Goal: Information Seeking & Learning: Learn about a topic

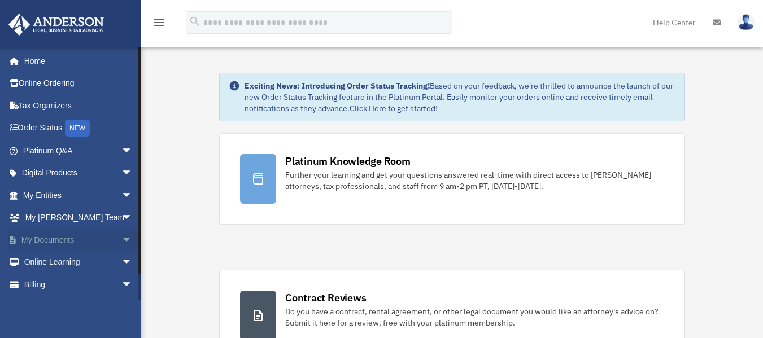
click at [27, 238] on link "My Documents arrow_drop_down" at bounding box center [79, 240] width 142 height 23
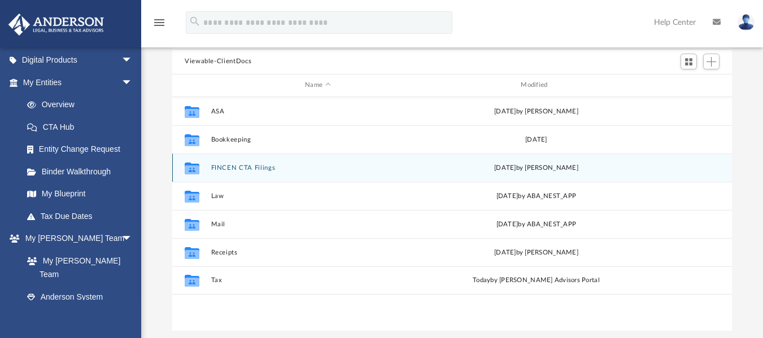
scroll to position [113, 0]
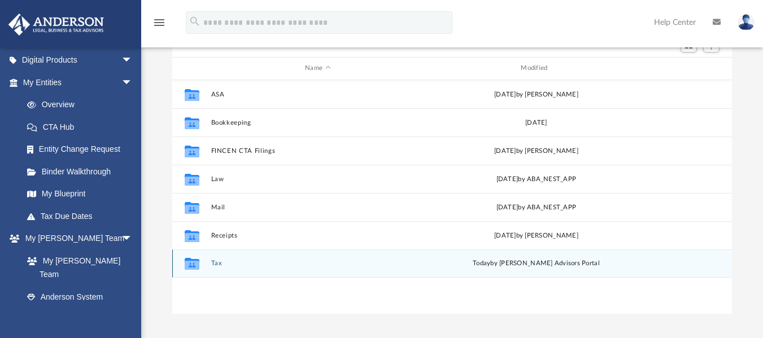
click at [197, 260] on icon "grid" at bounding box center [192, 264] width 15 height 12
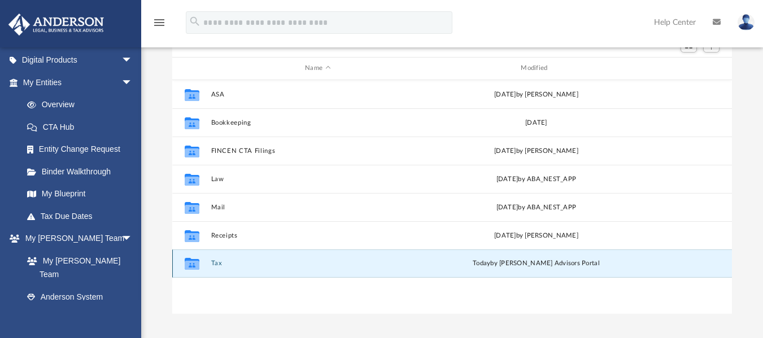
click at [191, 265] on g "grid" at bounding box center [192, 264] width 15 height 12
click at [191, 265] on icon "grid" at bounding box center [192, 265] width 15 height 9
click at [217, 264] on button "Tax" at bounding box center [317, 263] width 213 height 7
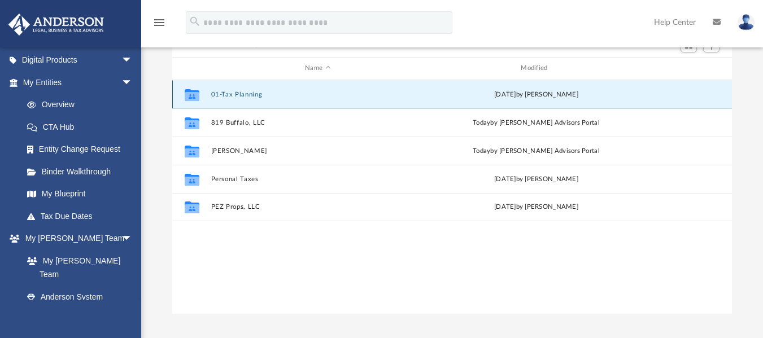
click at [242, 95] on button "01-Tax Planning" at bounding box center [317, 93] width 213 height 7
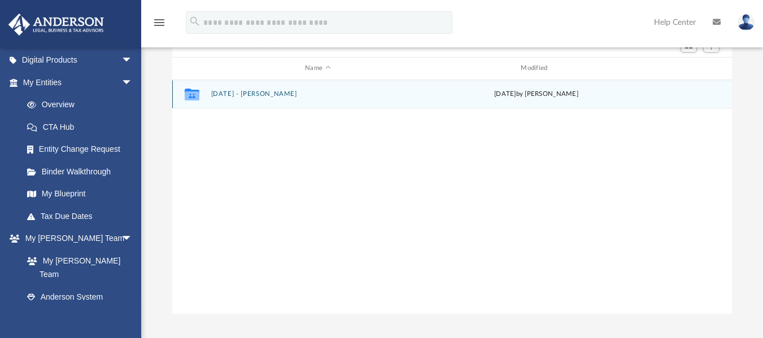
click at [191, 97] on g "grid" at bounding box center [192, 95] width 15 height 12
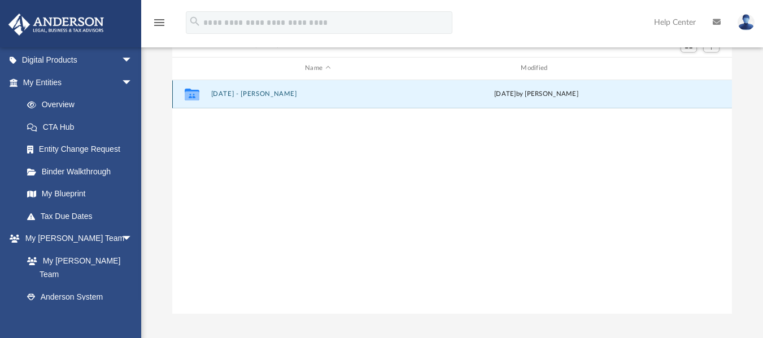
click at [194, 98] on icon "grid" at bounding box center [192, 95] width 15 height 12
click at [195, 99] on icon "grid" at bounding box center [192, 95] width 15 height 9
click at [191, 92] on icon "grid" at bounding box center [192, 95] width 15 height 9
drag, startPoint x: 192, startPoint y: 94, endPoint x: 513, endPoint y: 247, distance: 355.9
click at [513, 247] on div "Collaborated Folder 2022.04.27 - Eliot T. Tue Apr 4 2023 by T Hambelton" at bounding box center [452, 197] width 560 height 234
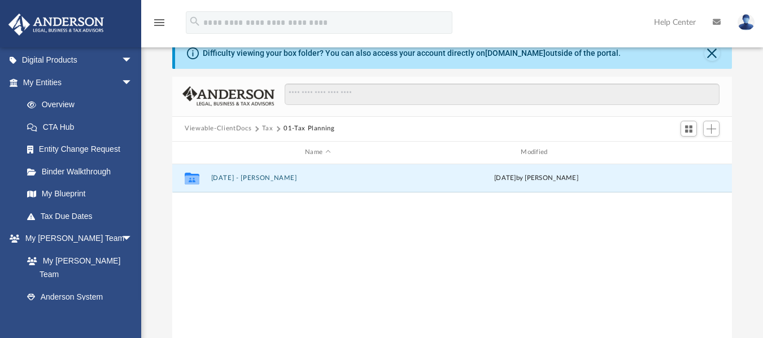
scroll to position [56, 0]
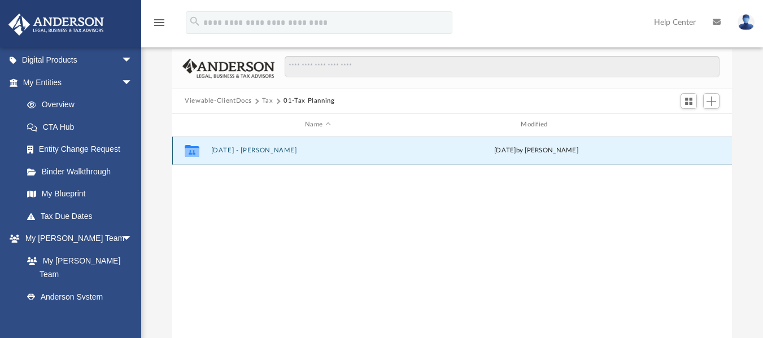
click at [194, 151] on icon "grid" at bounding box center [192, 151] width 15 height 12
click at [232, 150] on button "2022.04.27 - Eliot T." at bounding box center [317, 150] width 213 height 7
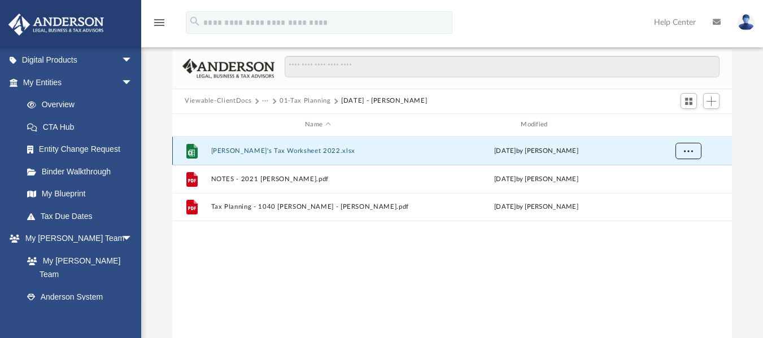
click at [687, 151] on span "More options" at bounding box center [688, 150] width 9 height 6
click at [690, 150] on span "More options" at bounding box center [688, 150] width 9 height 6
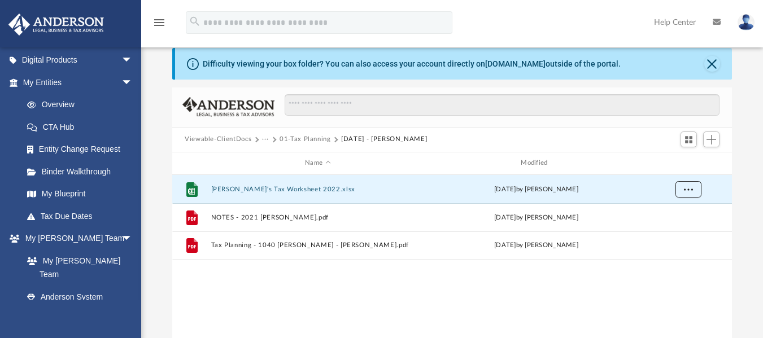
scroll to position [0, 0]
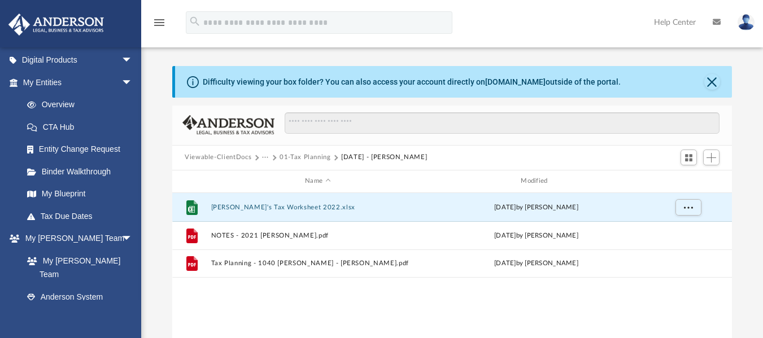
click at [359, 156] on button "2022.04.27 - Eliot T." at bounding box center [384, 157] width 86 height 10
click at [355, 157] on button "2022.04.27 - Eliot T." at bounding box center [384, 157] width 86 height 10
click at [478, 160] on div "Viewable-ClientDocs ··· 01-Tax Planning 2022.04.27 - Eliot T." at bounding box center [452, 158] width 560 height 25
click at [317, 156] on button "01-Tax Planning" at bounding box center [305, 157] width 51 height 10
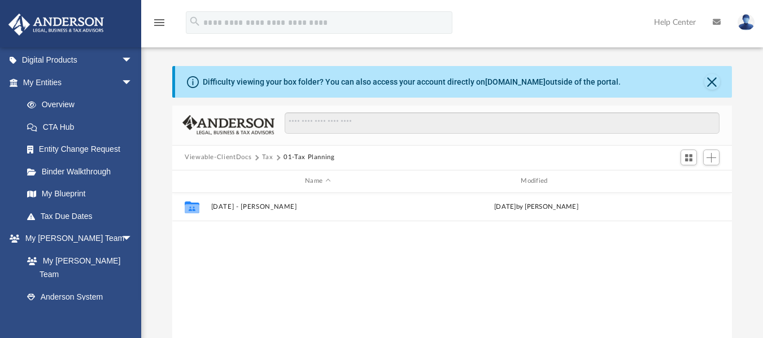
click at [320, 155] on button "01-Tax Planning" at bounding box center [308, 157] width 51 height 10
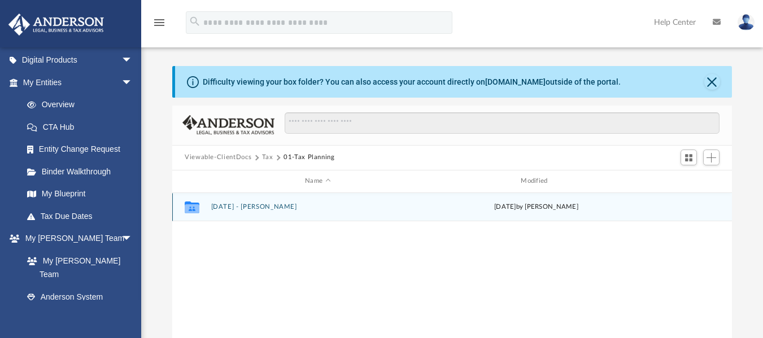
click at [194, 206] on icon "grid" at bounding box center [192, 208] width 15 height 9
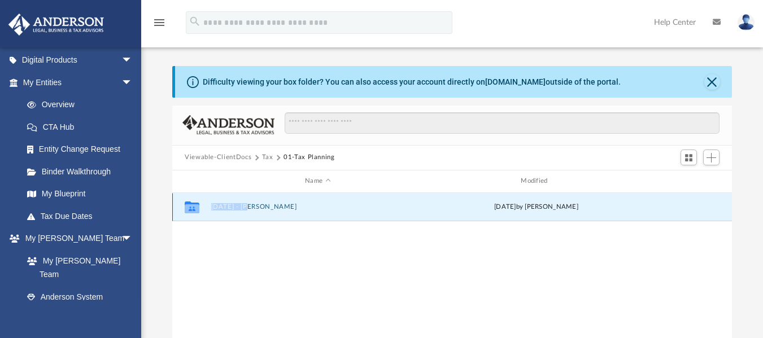
click at [194, 206] on icon "grid" at bounding box center [192, 208] width 15 height 9
click at [230, 205] on button "2022.04.27 - Eliot T." at bounding box center [317, 206] width 213 height 7
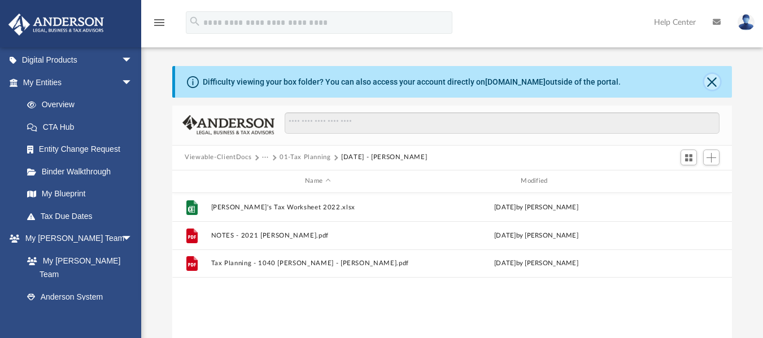
click at [709, 84] on button "Close" at bounding box center [712, 82] width 16 height 16
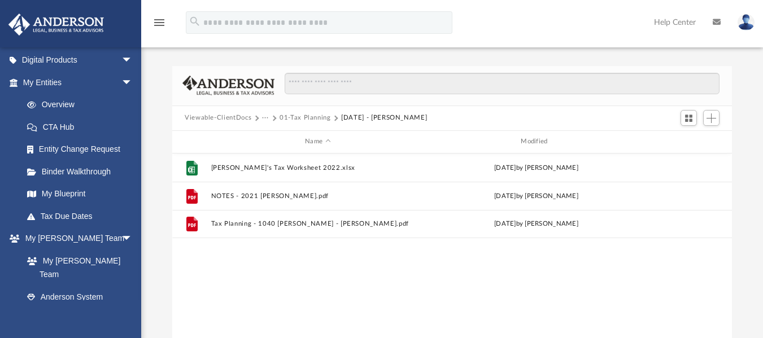
click at [216, 116] on button "Viewable-ClientDocs" at bounding box center [218, 118] width 67 height 10
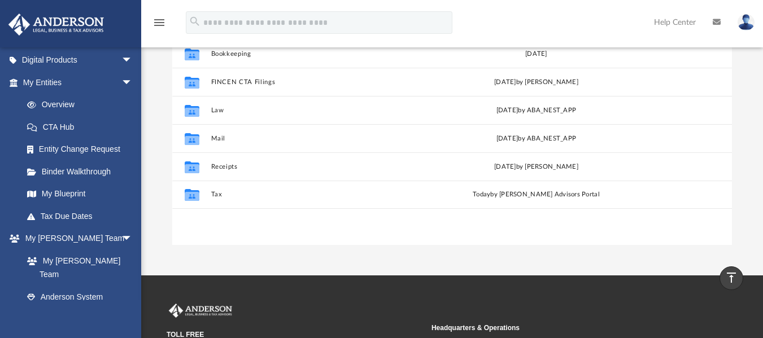
scroll to position [113, 0]
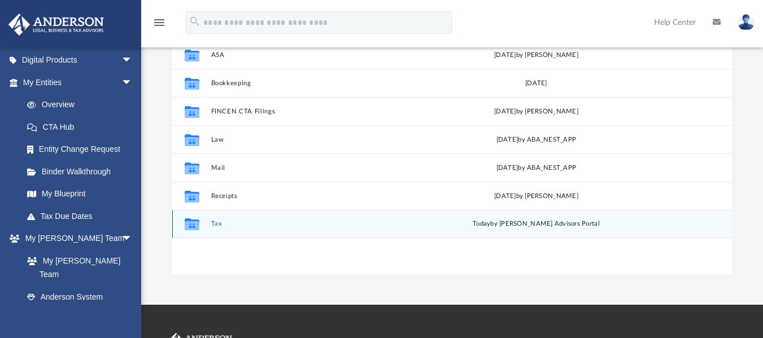
click at [192, 224] on icon "grid" at bounding box center [192, 225] width 15 height 9
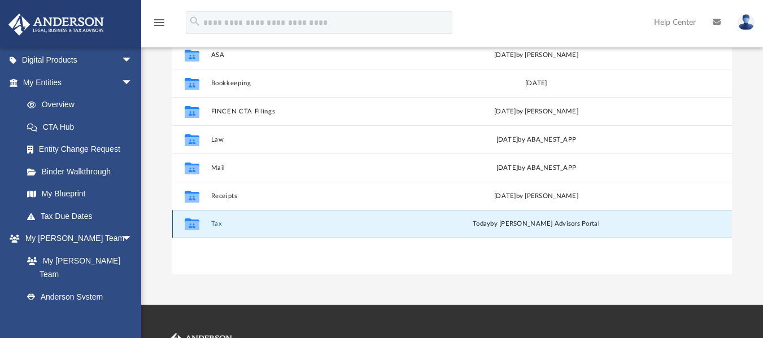
click at [216, 223] on button "Tax" at bounding box center [317, 223] width 213 height 7
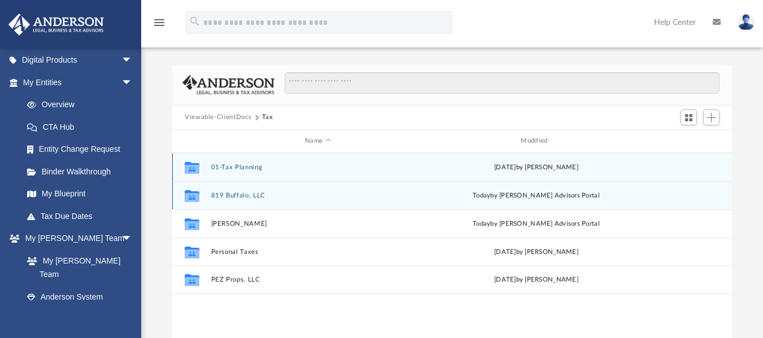
scroll to position [0, 0]
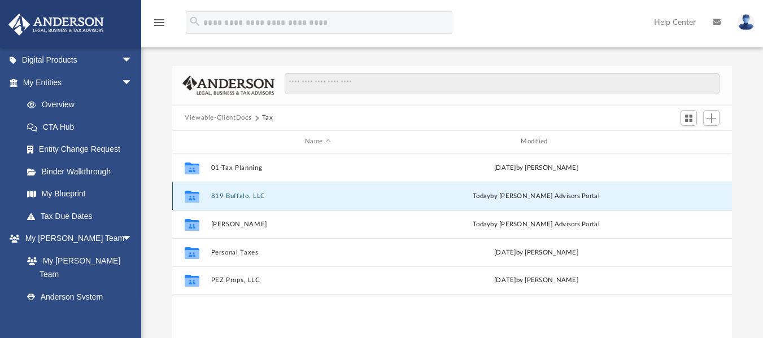
click at [226, 196] on button "819 Buffalo, LLC" at bounding box center [317, 195] width 213 height 7
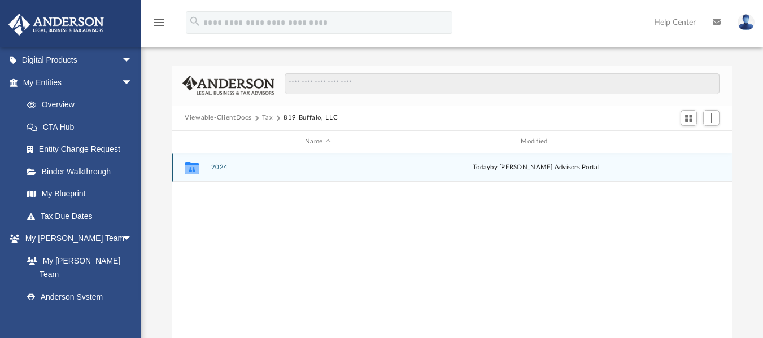
click at [217, 167] on button "2024" at bounding box center [317, 167] width 213 height 7
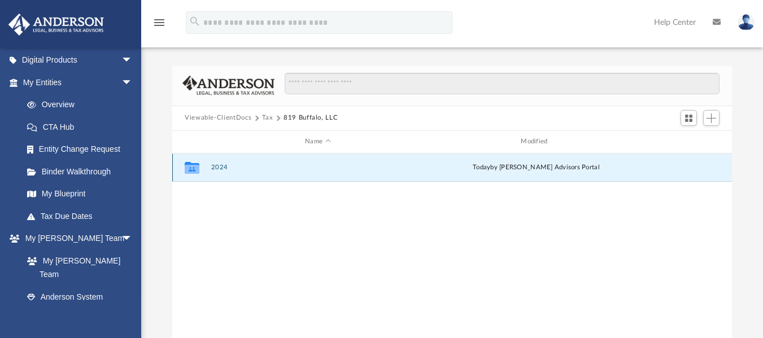
click at [217, 167] on button "2024" at bounding box center [317, 167] width 213 height 7
click at [217, 168] on button "Digital Tax Organizer" at bounding box center [317, 167] width 213 height 7
click at [216, 170] on button "Digital Tax Organizer" at bounding box center [317, 167] width 213 height 7
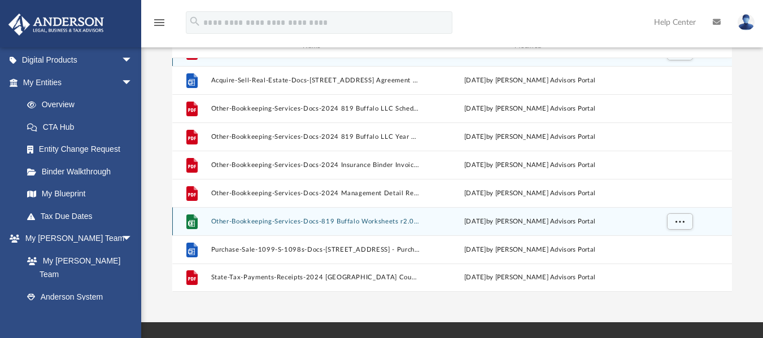
scroll to position [113, 0]
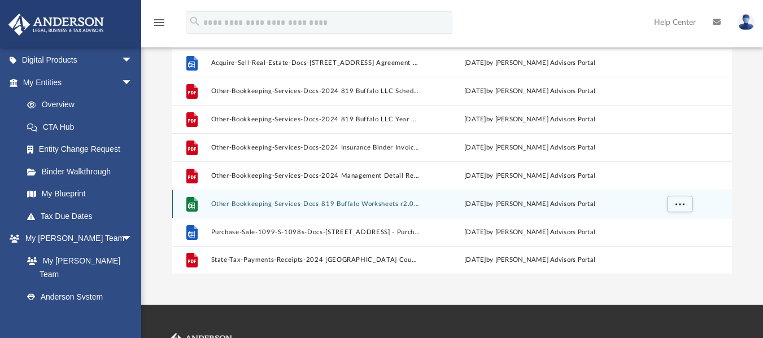
click at [193, 206] on g "grid" at bounding box center [191, 204] width 11 height 15
click at [193, 206] on icon "grid" at bounding box center [191, 205] width 7 height 7
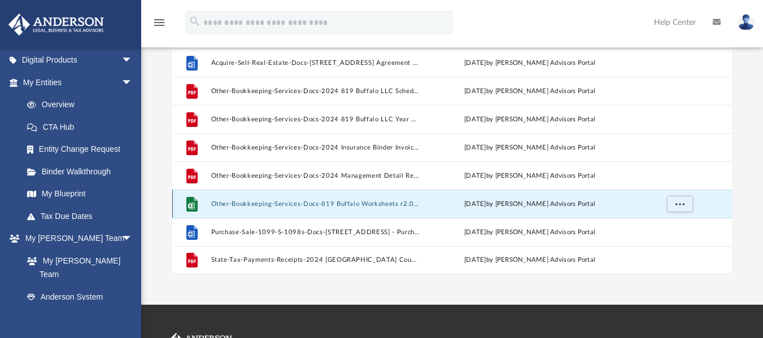
click at [191, 206] on icon "grid" at bounding box center [191, 205] width 7 height 7
click at [223, 203] on button "Other-Bookkeeping-Services-Docs-819 Buffalo Worksheets r2.02-175641470868b0c2f4…" at bounding box center [316, 203] width 210 height 7
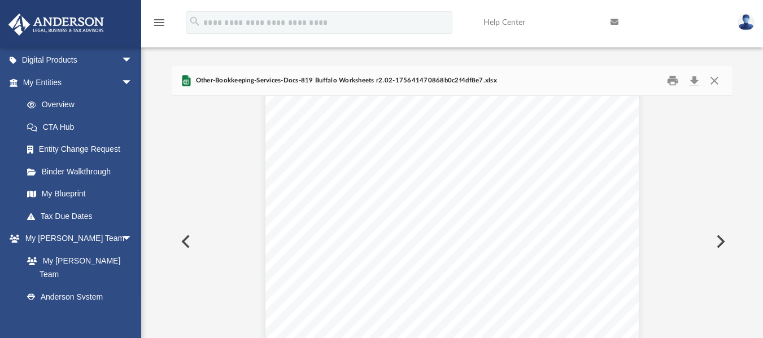
scroll to position [0, 0]
click at [713, 81] on button "Close" at bounding box center [714, 81] width 20 height 18
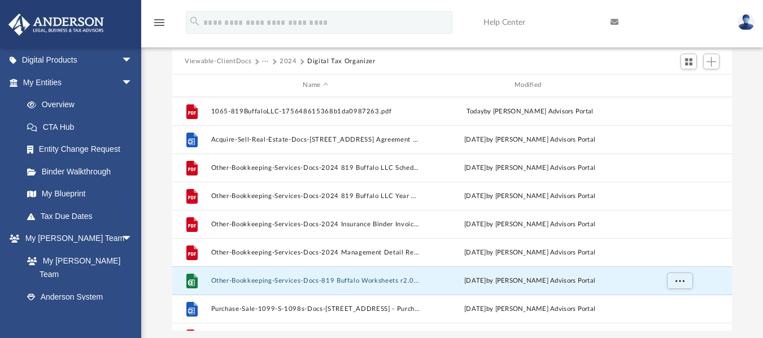
click at [287, 61] on button "2024" at bounding box center [289, 61] width 18 height 10
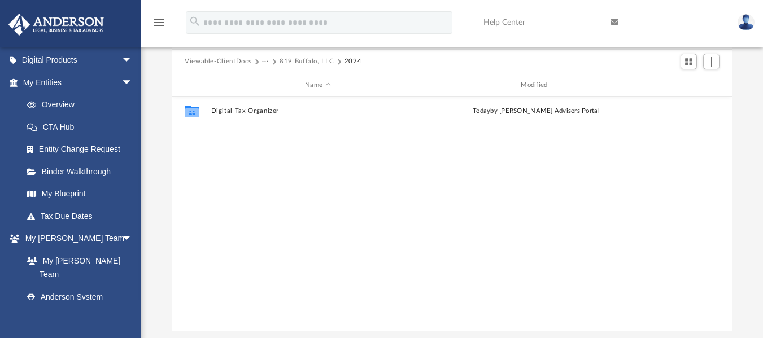
click at [263, 61] on button "···" at bounding box center [265, 61] width 7 height 10
click at [265, 61] on button "···" at bounding box center [265, 61] width 7 height 10
click at [273, 81] on li "Tax" at bounding box center [273, 82] width 11 height 12
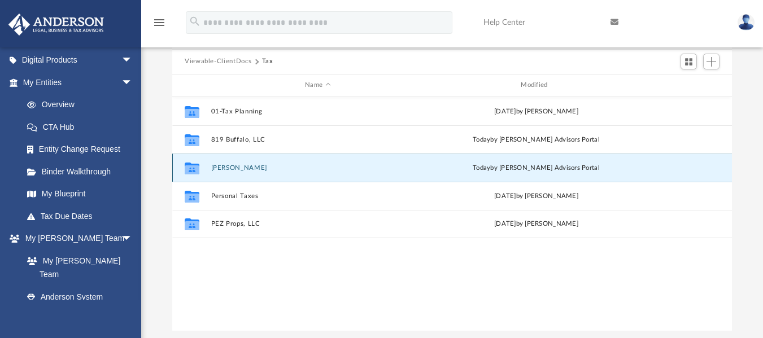
click at [243, 167] on button "Paley, Marc A." at bounding box center [317, 167] width 213 height 7
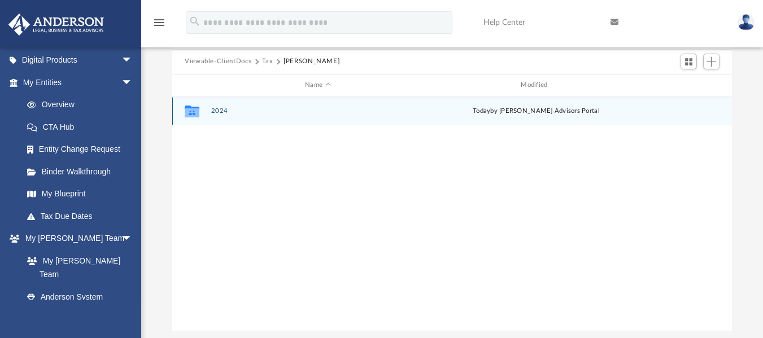
click at [193, 112] on icon "grid" at bounding box center [192, 112] width 15 height 12
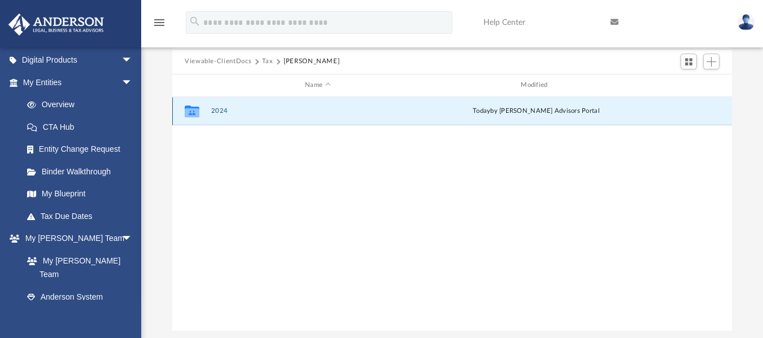
click at [190, 114] on icon "grid" at bounding box center [192, 112] width 15 height 12
click at [191, 114] on icon "grid" at bounding box center [192, 112] width 15 height 12
drag, startPoint x: 190, startPoint y: 114, endPoint x: 441, endPoint y: 195, distance: 263.4
click at [441, 195] on div "Collaborated Folder 2024 today by Anderson Advisors Portal" at bounding box center [452, 214] width 560 height 234
click at [220, 111] on button "2024" at bounding box center [317, 110] width 213 height 7
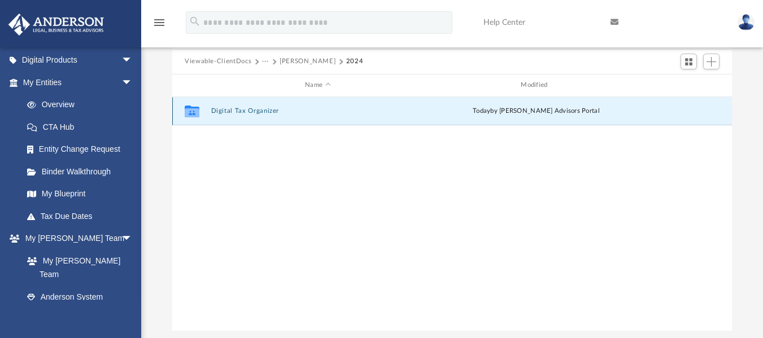
click at [219, 110] on button "Digital Tax Organizer" at bounding box center [317, 110] width 213 height 7
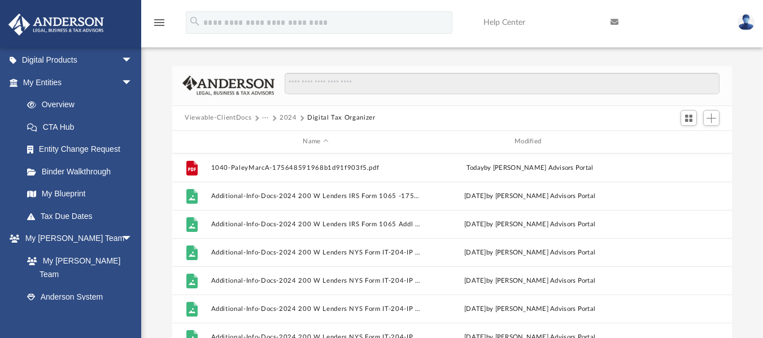
click at [738, 84] on div "Difficulty viewing your box folder? You can also access your account directly o…" at bounding box center [452, 226] width 622 height 321
click at [232, 116] on button "Viewable-ClientDocs" at bounding box center [218, 118] width 67 height 10
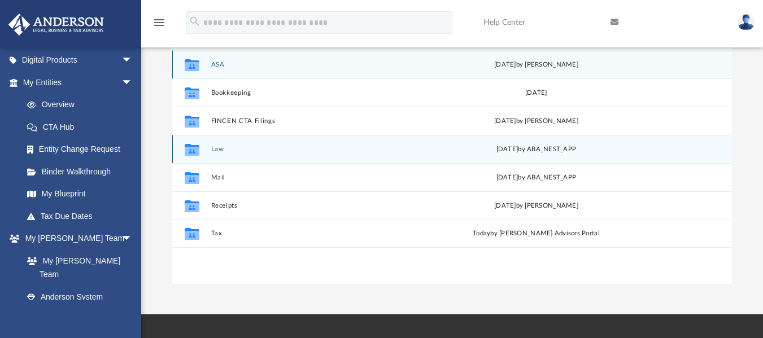
scroll to position [113, 0]
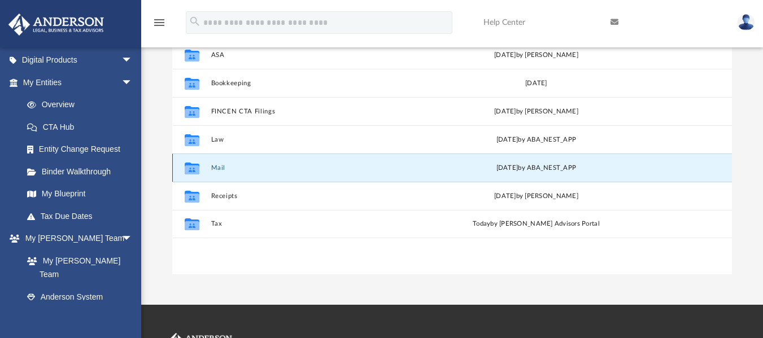
click at [218, 167] on button "Mail" at bounding box center [317, 167] width 213 height 7
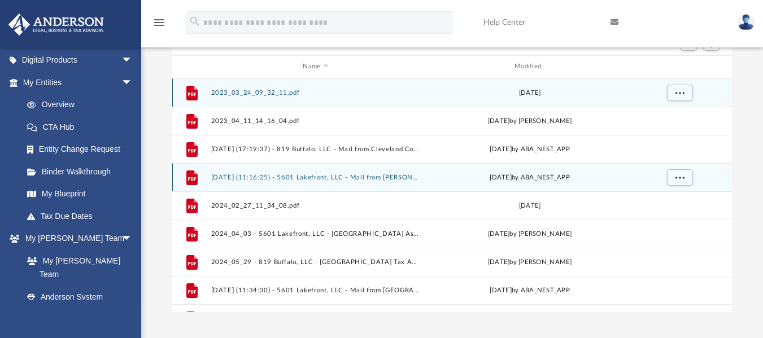
scroll to position [56, 0]
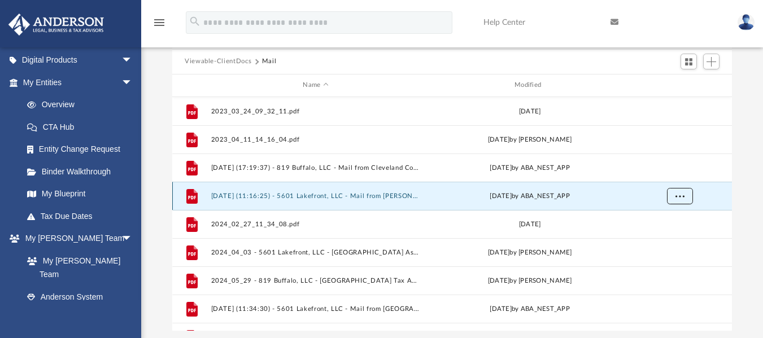
click at [673, 194] on button "More options" at bounding box center [680, 195] width 26 height 17
click at [664, 220] on li "Preview" at bounding box center [669, 219] width 33 height 12
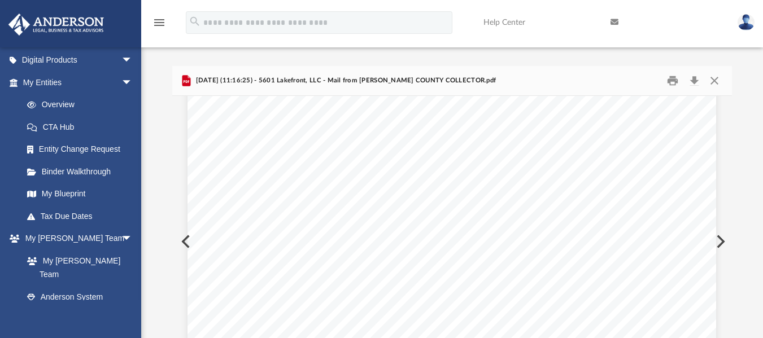
scroll to position [0, 0]
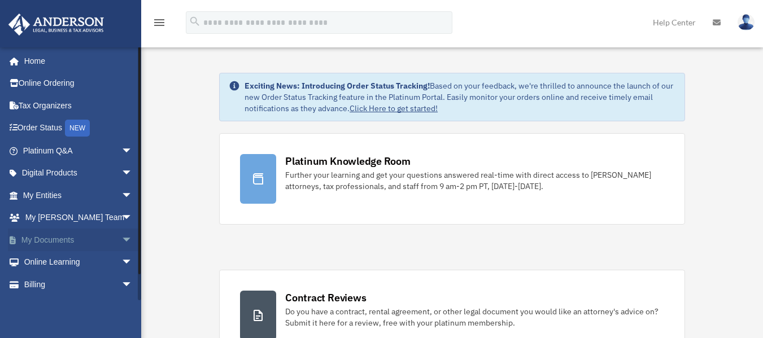
click at [121, 238] on span "arrow_drop_down" at bounding box center [132, 240] width 23 height 23
click at [33, 259] on span at bounding box center [36, 263] width 7 height 8
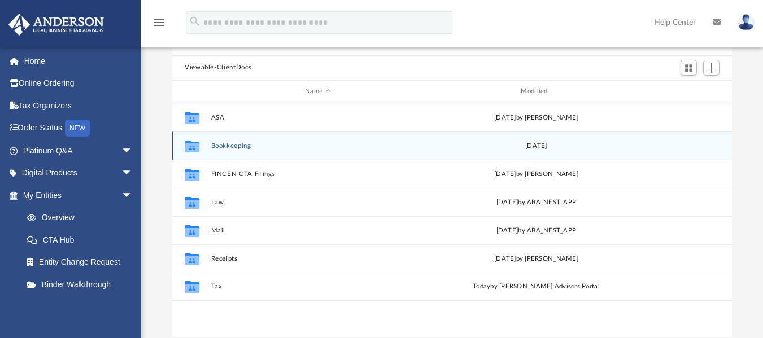
scroll to position [169, 0]
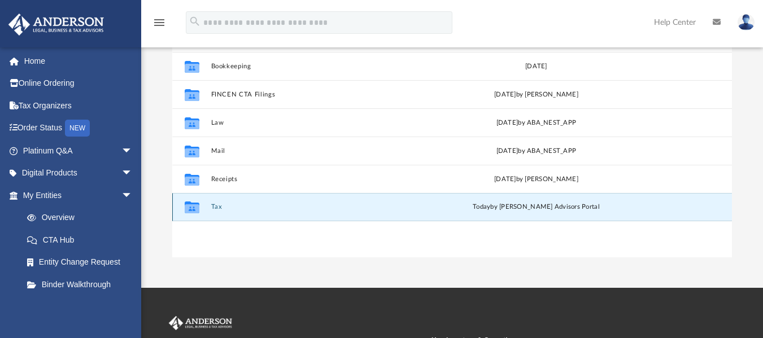
click at [216, 206] on button "Tax" at bounding box center [317, 206] width 213 height 7
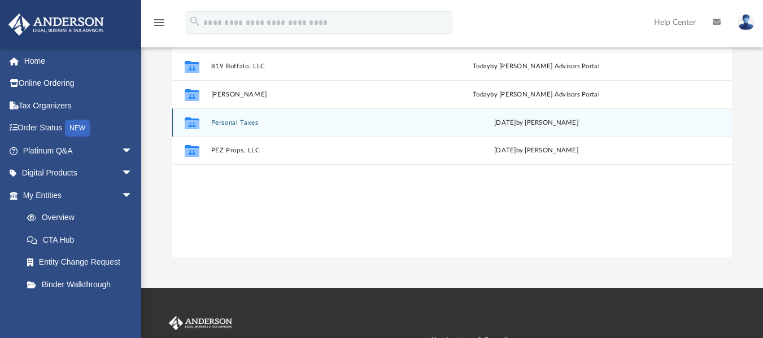
click at [227, 121] on button "Personal Taxes" at bounding box center [317, 122] width 213 height 7
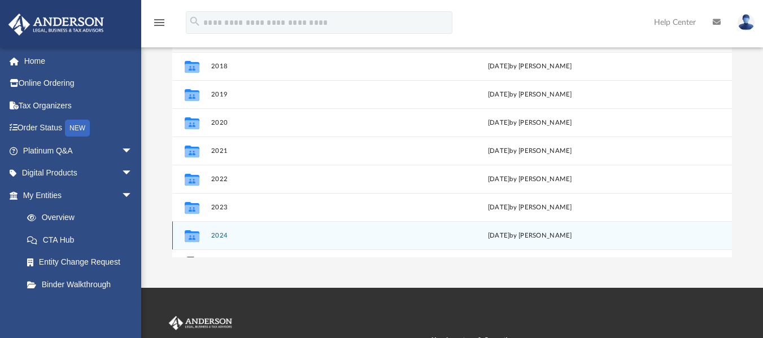
click at [221, 236] on button "2024" at bounding box center [316, 235] width 210 height 7
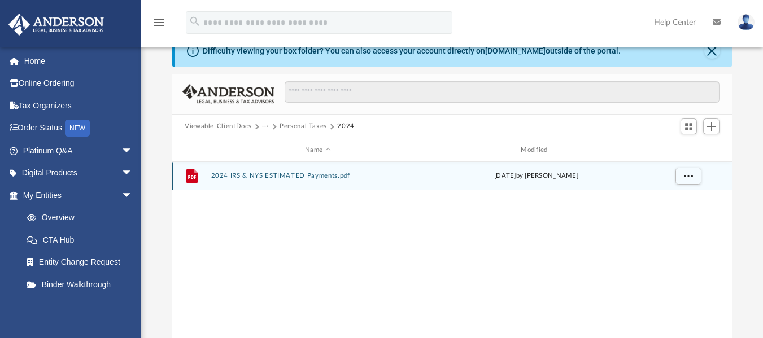
scroll to position [0, 0]
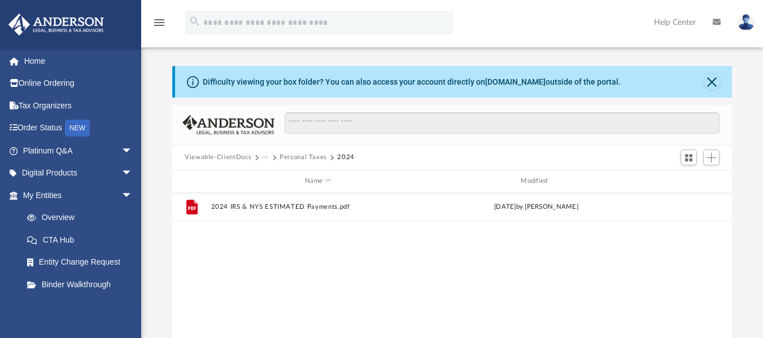
click at [300, 156] on button "Personal Taxes" at bounding box center [303, 157] width 47 height 10
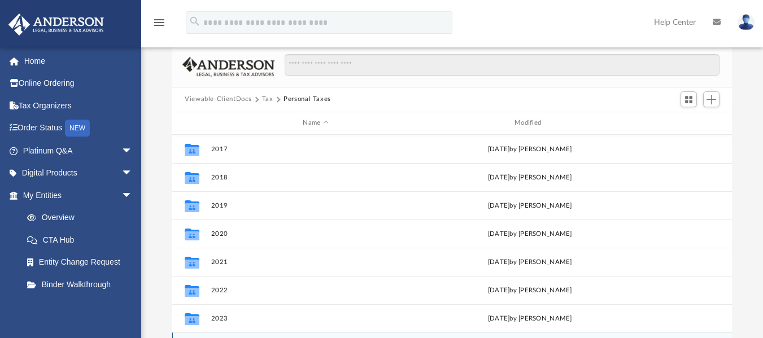
scroll to position [38, 0]
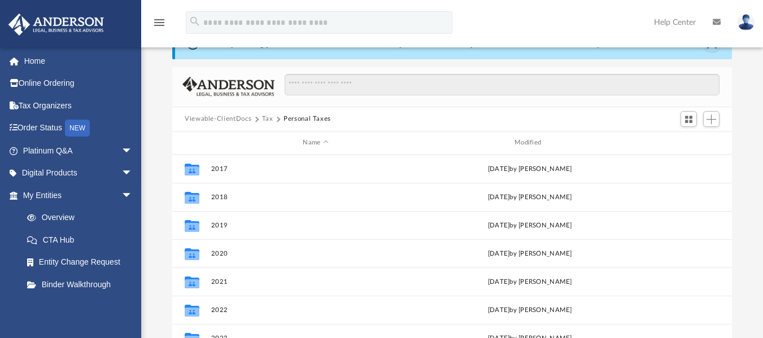
click at [268, 121] on button "Tax" at bounding box center [267, 119] width 11 height 10
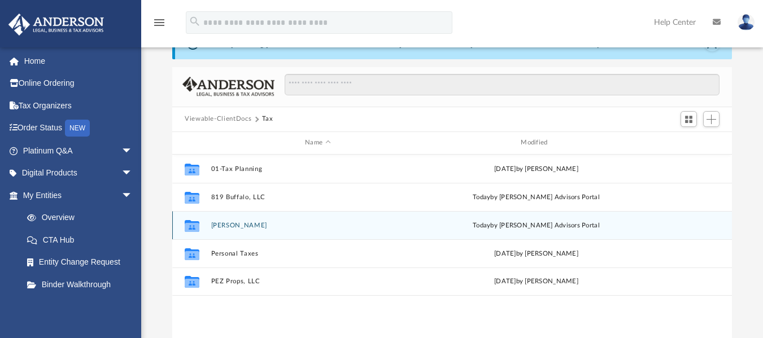
click at [220, 225] on button "Paley, Marc A." at bounding box center [317, 224] width 213 height 7
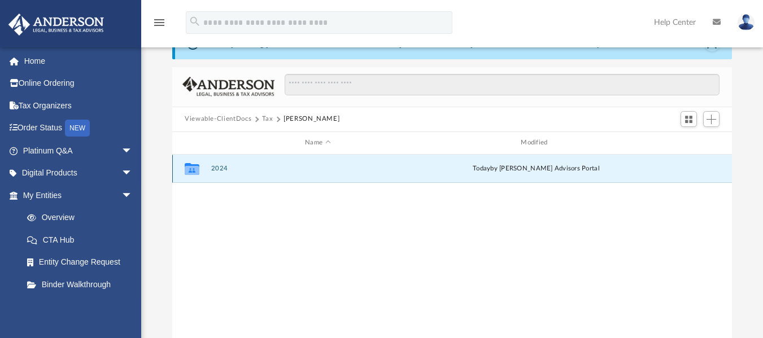
click at [222, 168] on button "2024" at bounding box center [317, 168] width 213 height 7
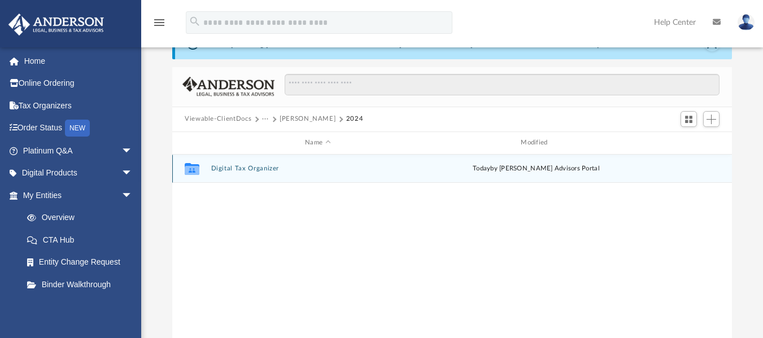
click at [247, 168] on button "Digital Tax Organizer" at bounding box center [317, 168] width 213 height 7
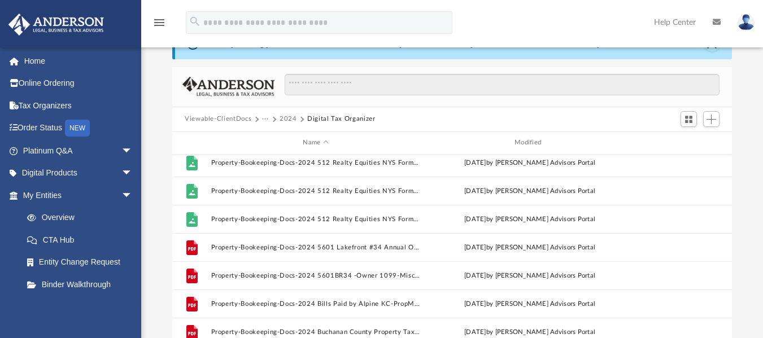
scroll to position [952, 0]
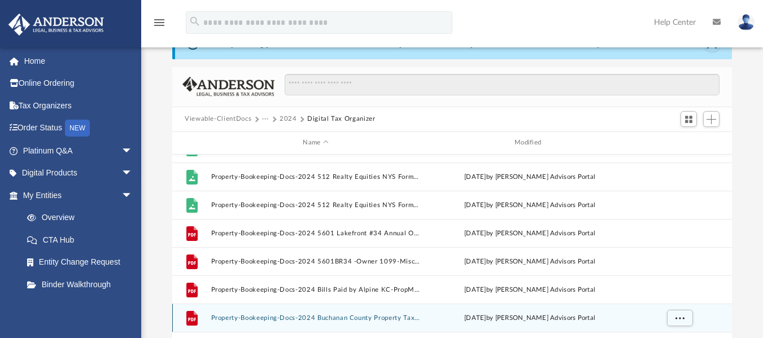
click at [349, 315] on button "Property-Bookeeping-Docs-2024 Buchanan County Property Tax Bill & Payment-17564…" at bounding box center [316, 317] width 210 height 7
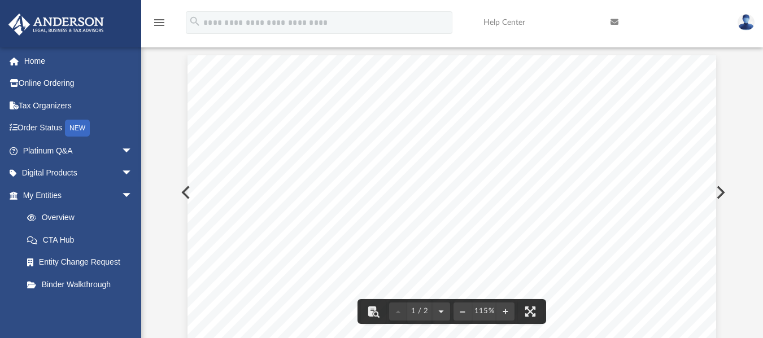
scroll to position [0, 0]
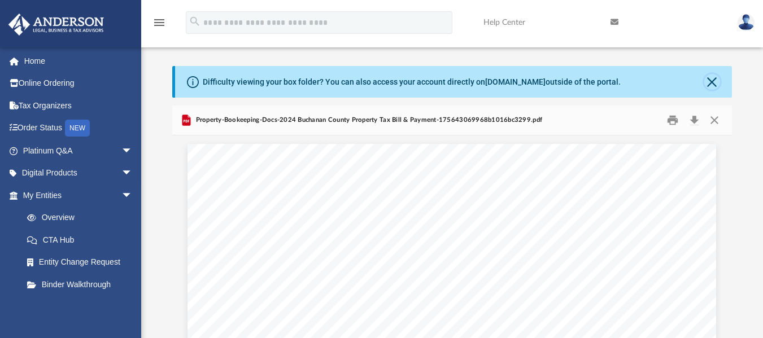
drag, startPoint x: 713, startPoint y: 80, endPoint x: 712, endPoint y: 86, distance: 5.7
click at [713, 82] on button "Close" at bounding box center [712, 82] width 16 height 16
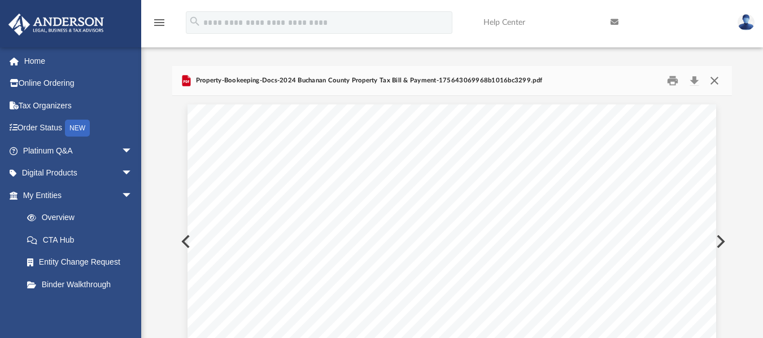
click at [713, 77] on button "Close" at bounding box center [714, 81] width 20 height 18
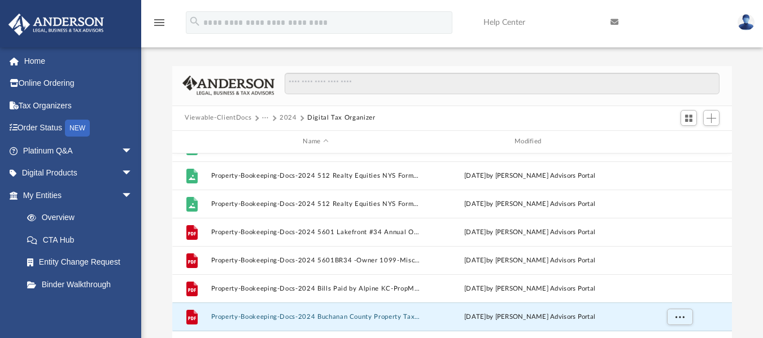
click at [237, 116] on button "Viewable-ClientDocs" at bounding box center [218, 118] width 67 height 10
